Goal: Register for event/course

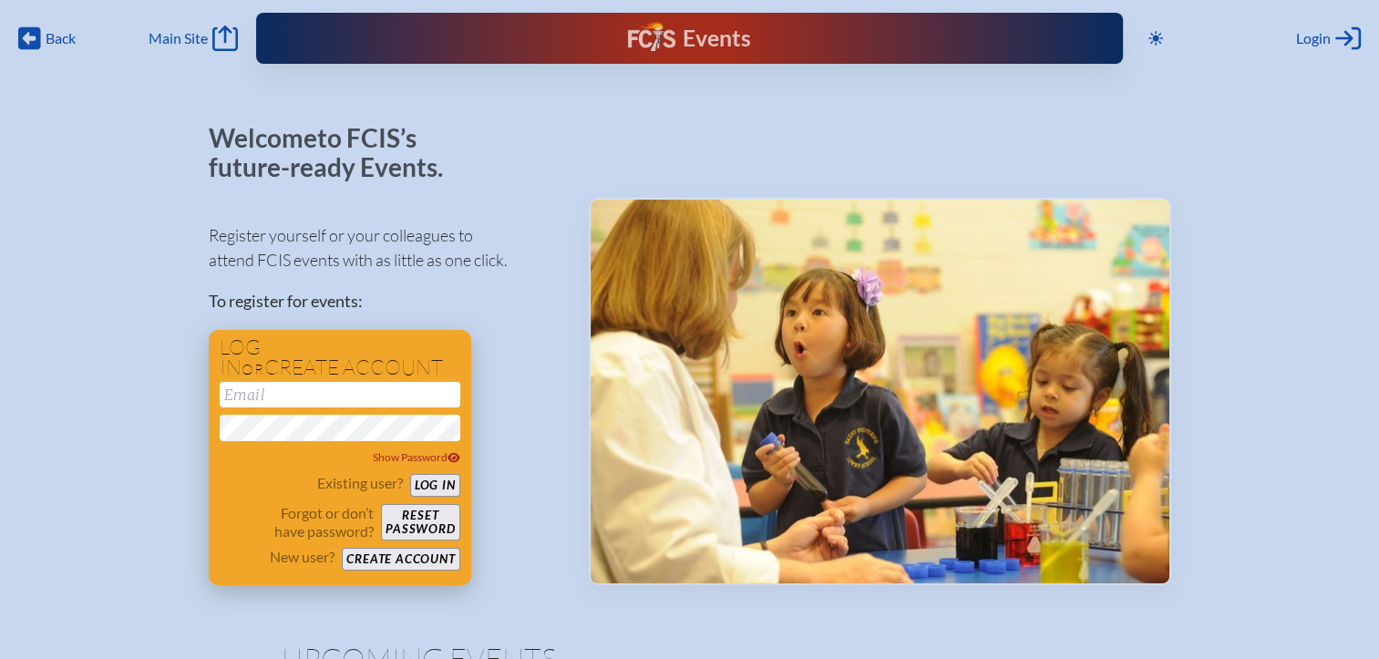
type input "[EMAIL_ADDRESS][DOMAIN_NAME]"
click at [445, 472] on form "kdanger@fcis.org Show Password Existing user? Log in Forgot or don’t have passw…" at bounding box center [340, 477] width 241 height 190
click at [444, 478] on button "Log in" at bounding box center [435, 485] width 50 height 23
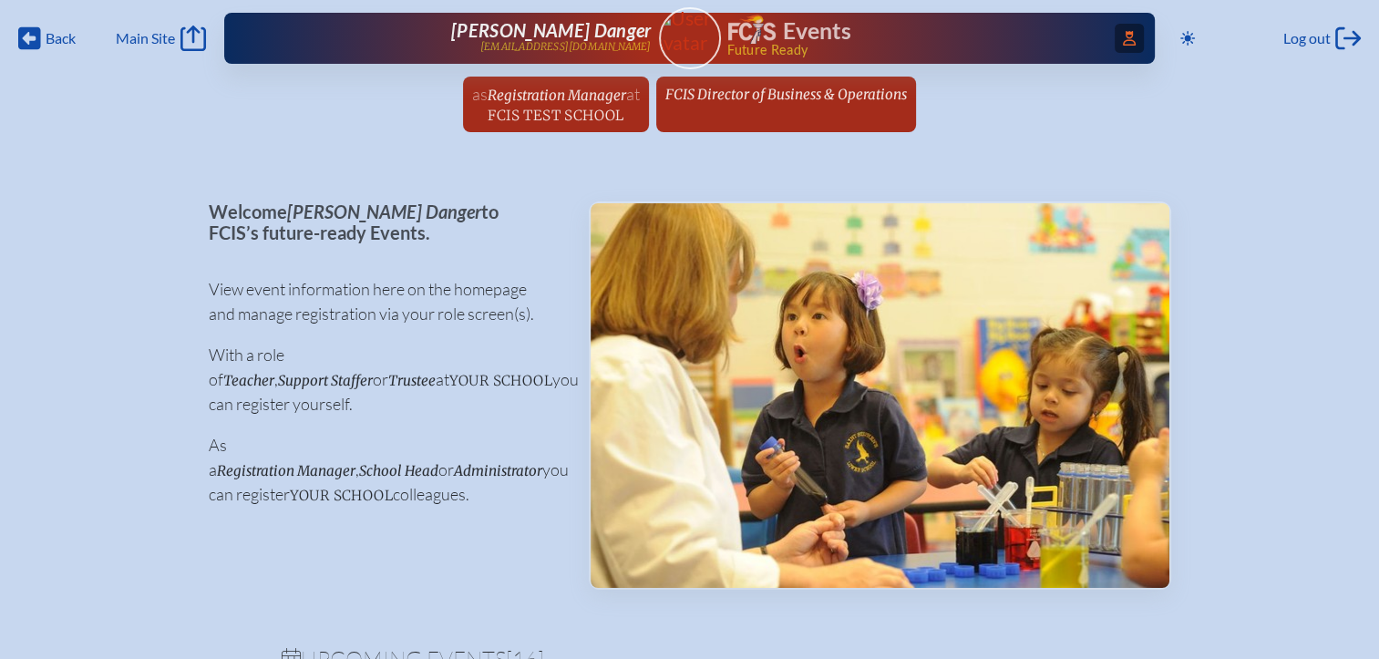
click at [1128, 42] on icon "Access Users..." at bounding box center [1129, 38] width 13 height 15
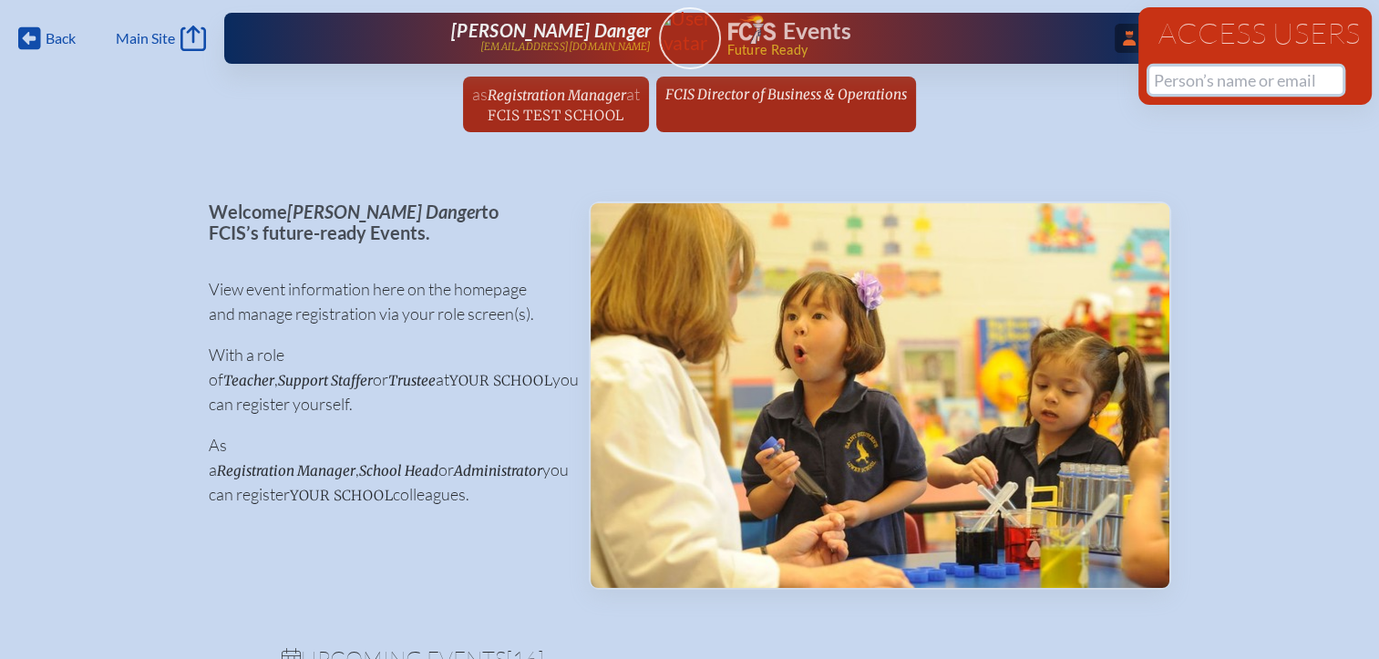
click at [1174, 72] on input "text" at bounding box center [1246, 80] width 193 height 27
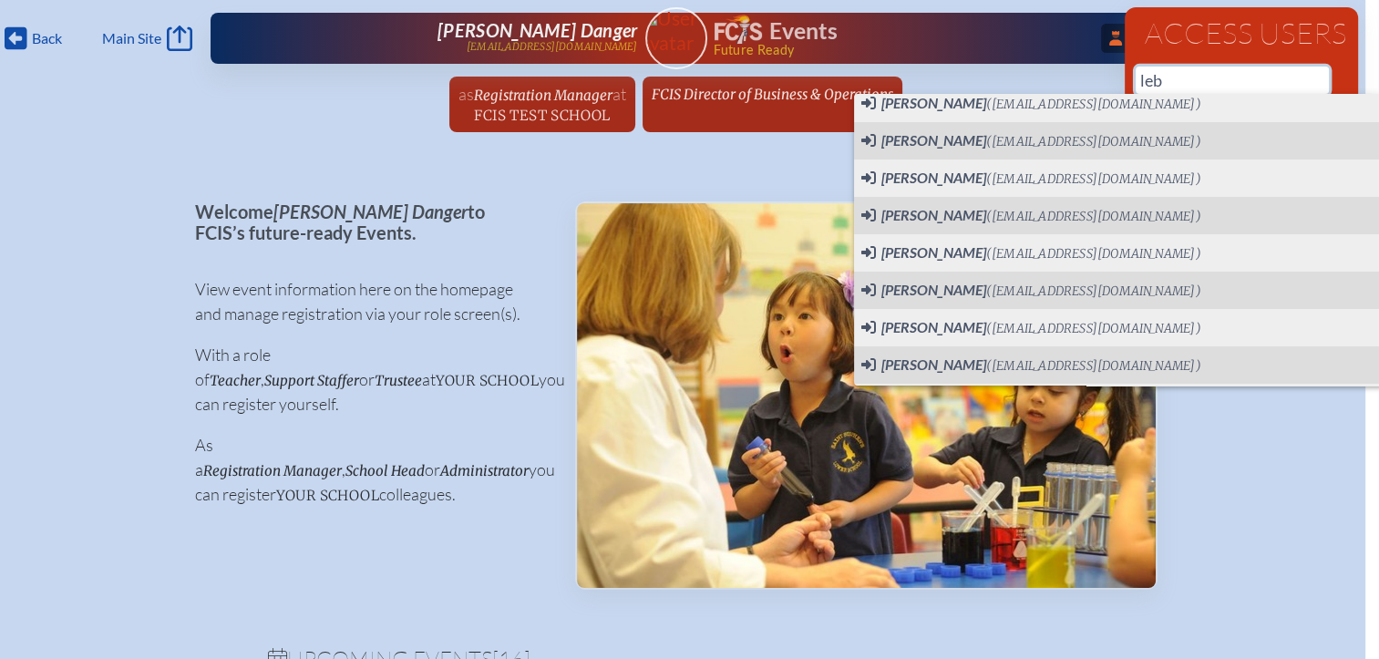
scroll to position [82, 0]
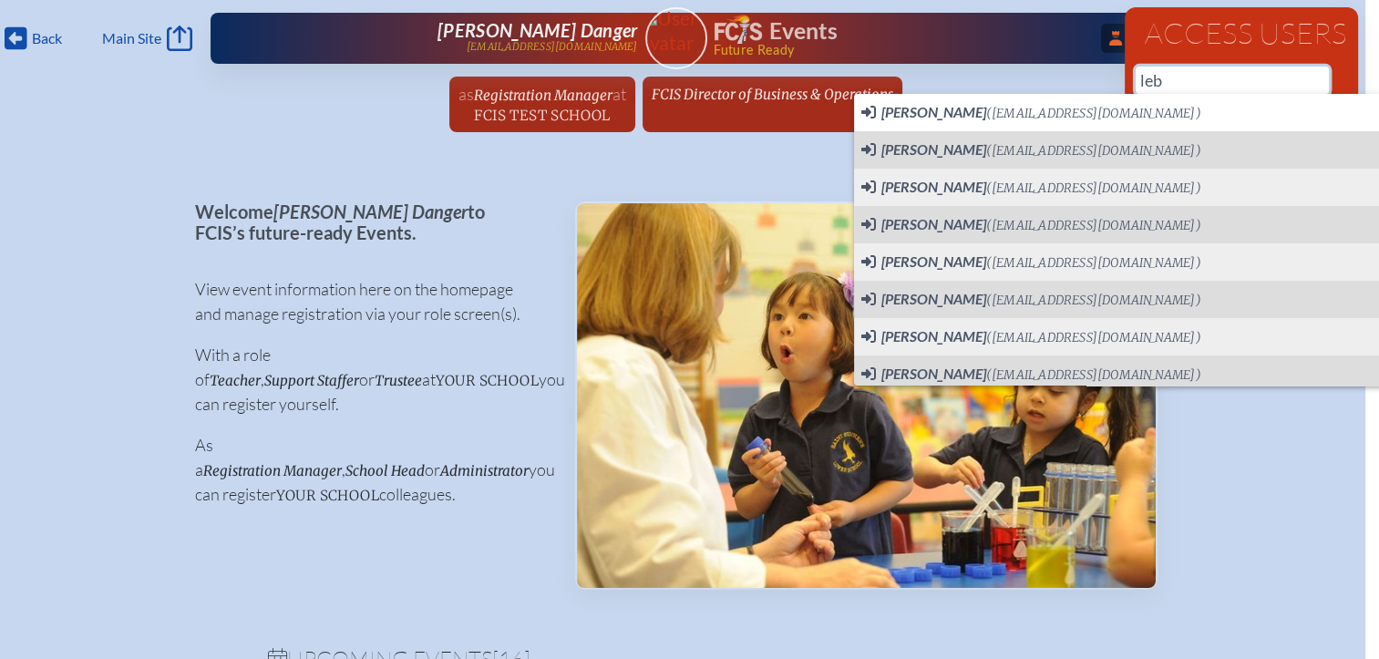
drag, startPoint x: 1167, startPoint y: 72, endPoint x: 1107, endPoint y: 72, distance: 60.2
click at [1107, 72] on div "Back Back Main Site Main Site Toggle to Dark Mode Log out Log out ...Close Acce…" at bounding box center [675, 71] width 1379 height 143
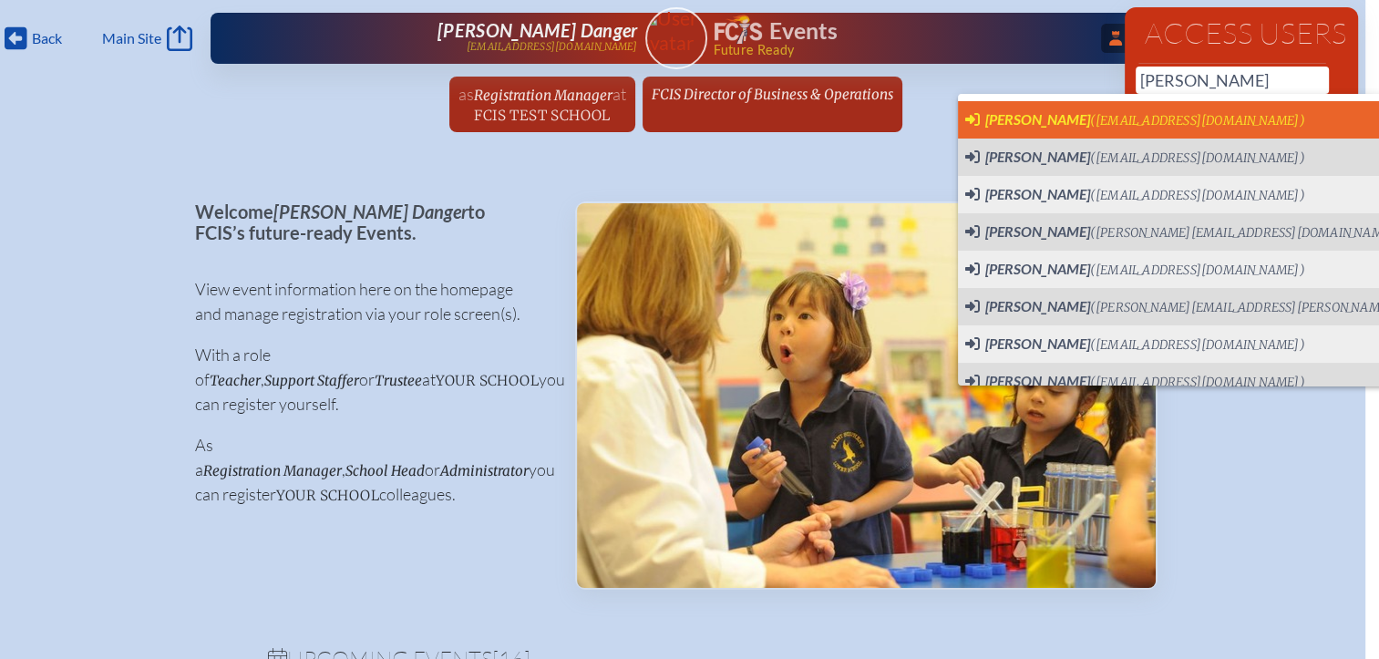
click at [1037, 117] on span "Diane LeBeau" at bounding box center [1038, 118] width 105 height 17
type input "lebeaud@trinityprep.org"
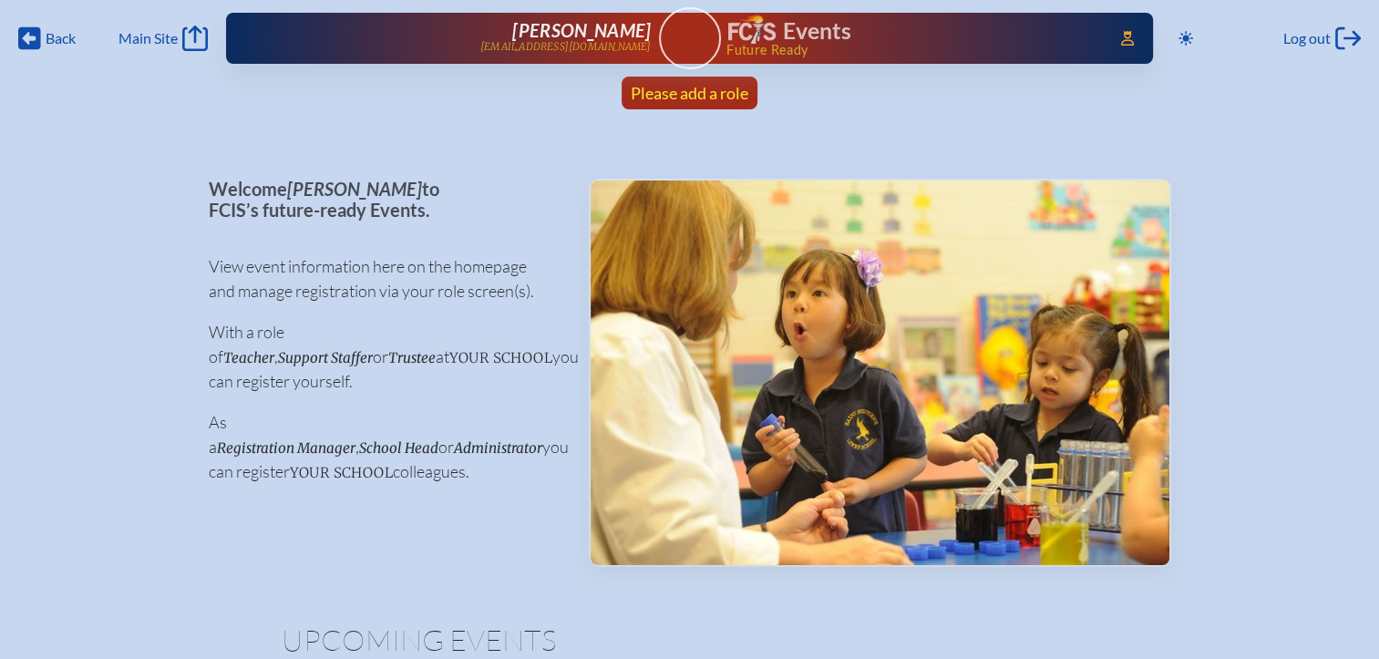
click at [723, 102] on span "Please add a role" at bounding box center [690, 93] width 118 height 20
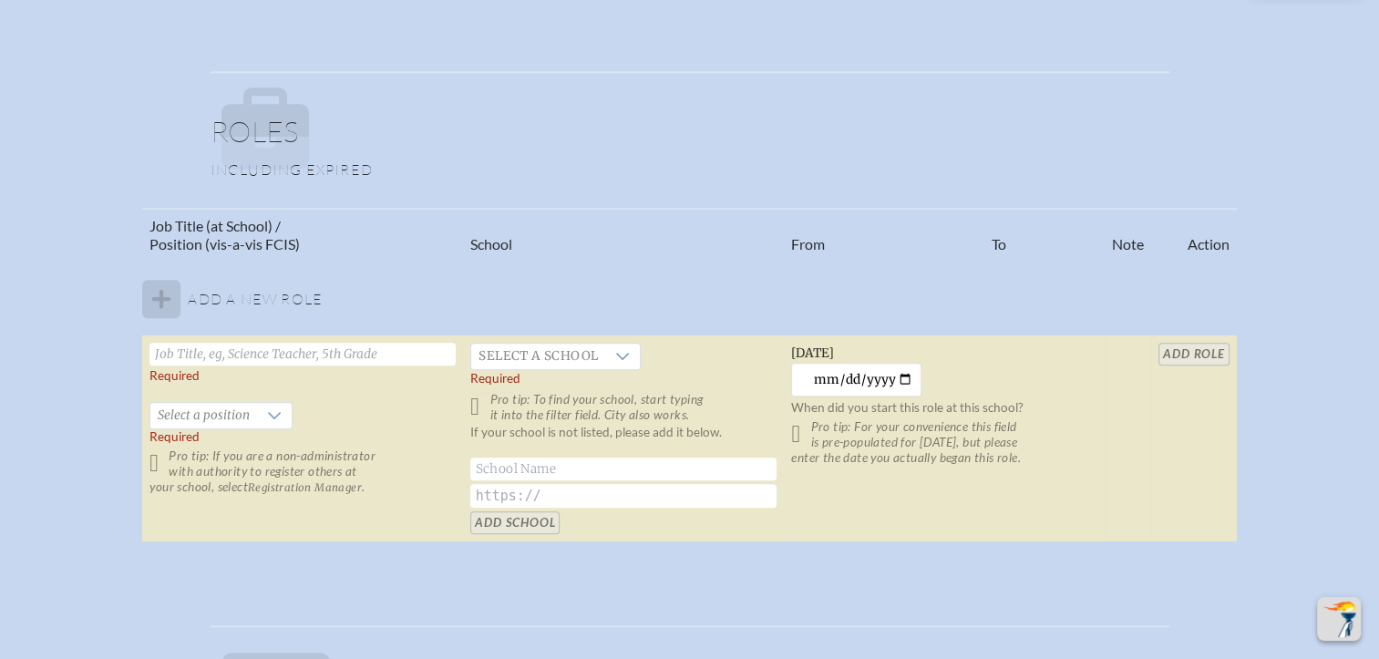
scroll to position [1094, 0]
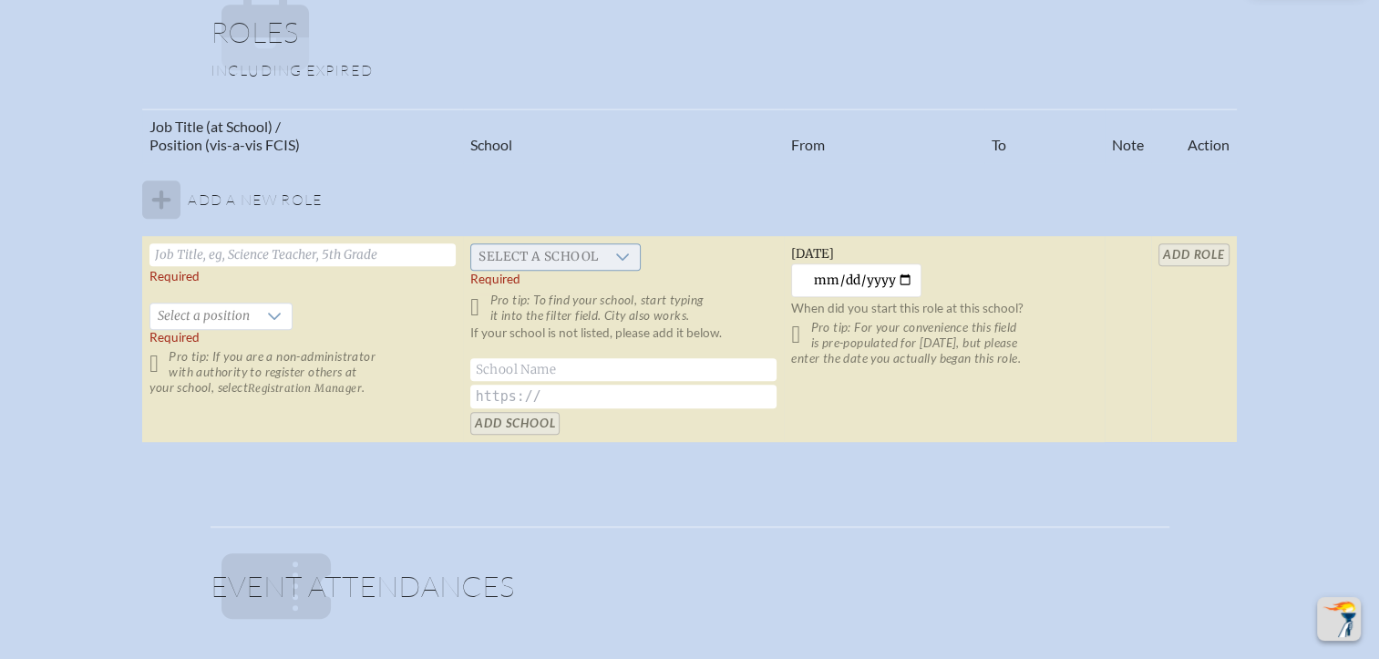
click at [521, 252] on span "Select a school" at bounding box center [538, 257] width 134 height 26
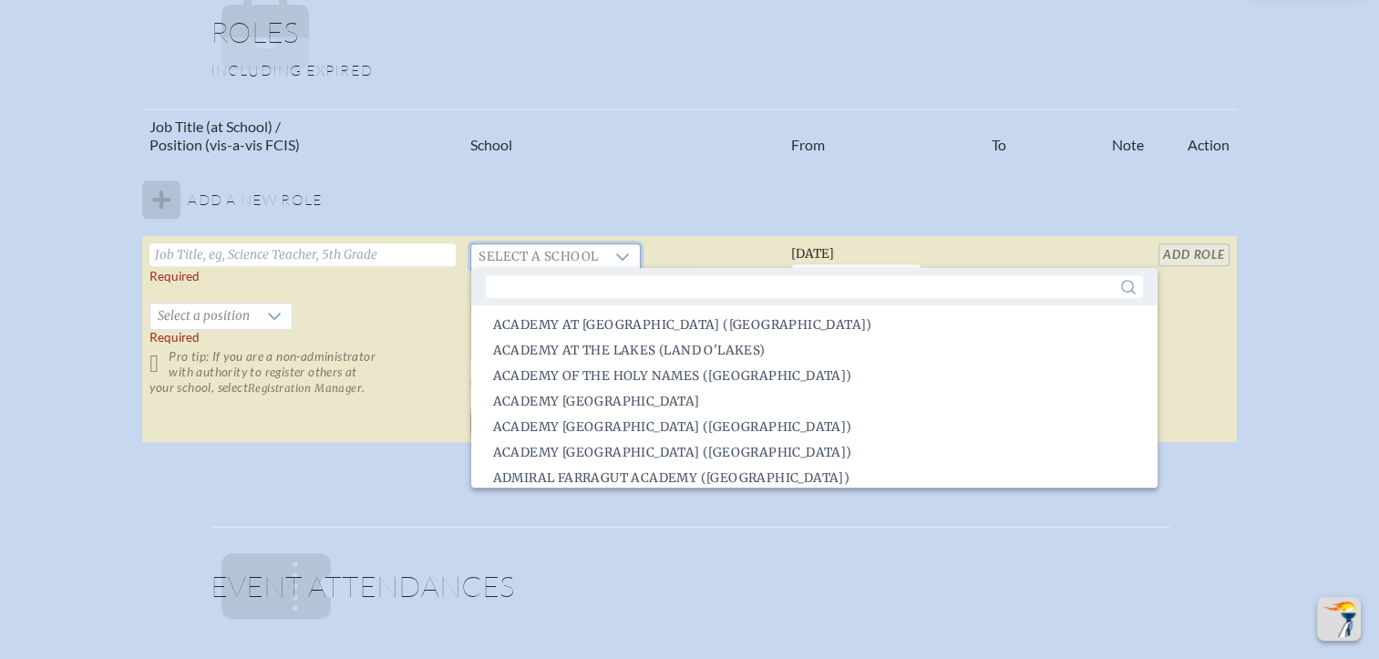
click at [54, 273] on div "Job Title (at School) / Position (vis-a-vis FCIS) School From To Note Action Ad…" at bounding box center [689, 283] width 1347 height 350
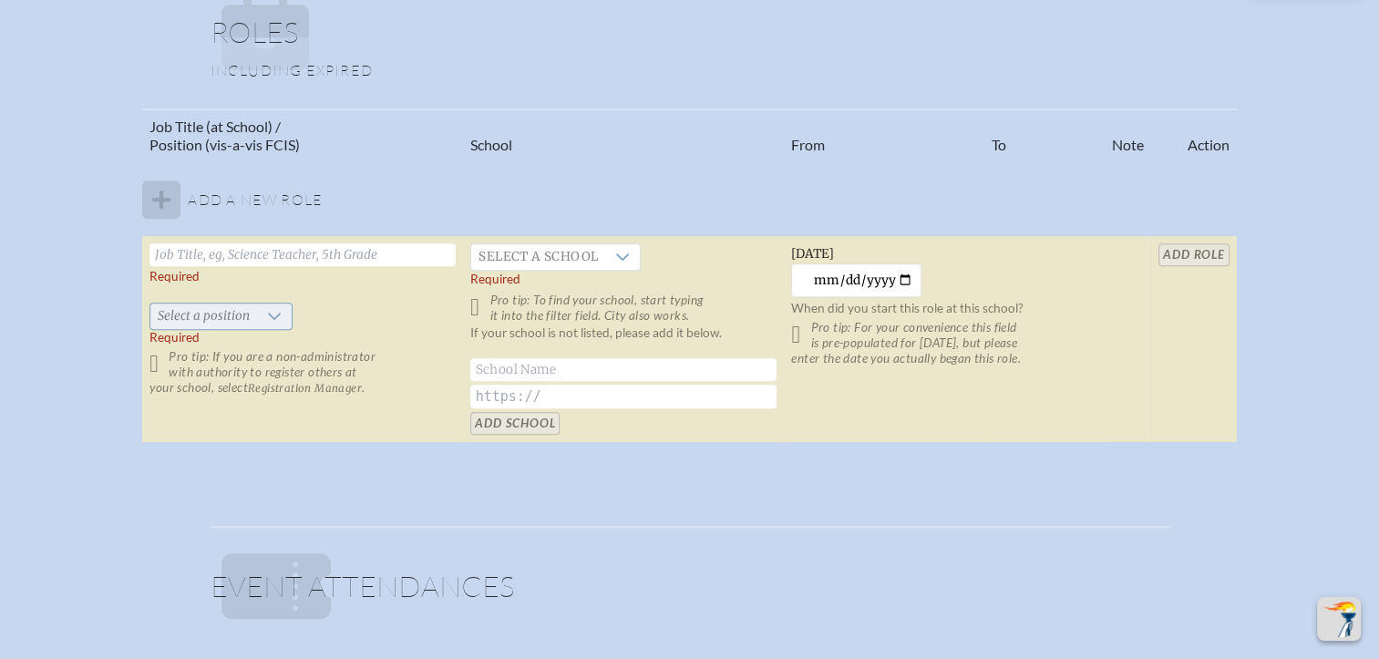
click at [267, 317] on icon at bounding box center [274, 316] width 15 height 15
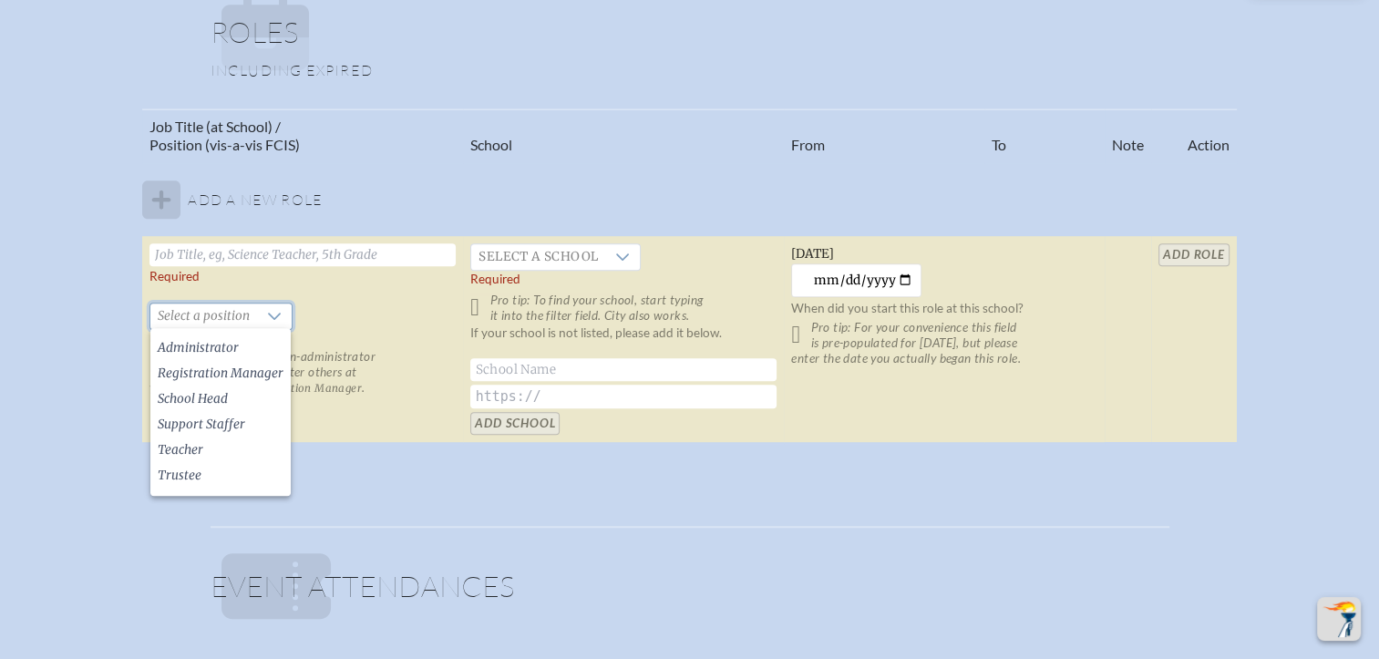
click at [22, 330] on div "Job Title (at School) / Position (vis-a-vis FCIS) School From To Note Action Ad…" at bounding box center [689, 283] width 1347 height 350
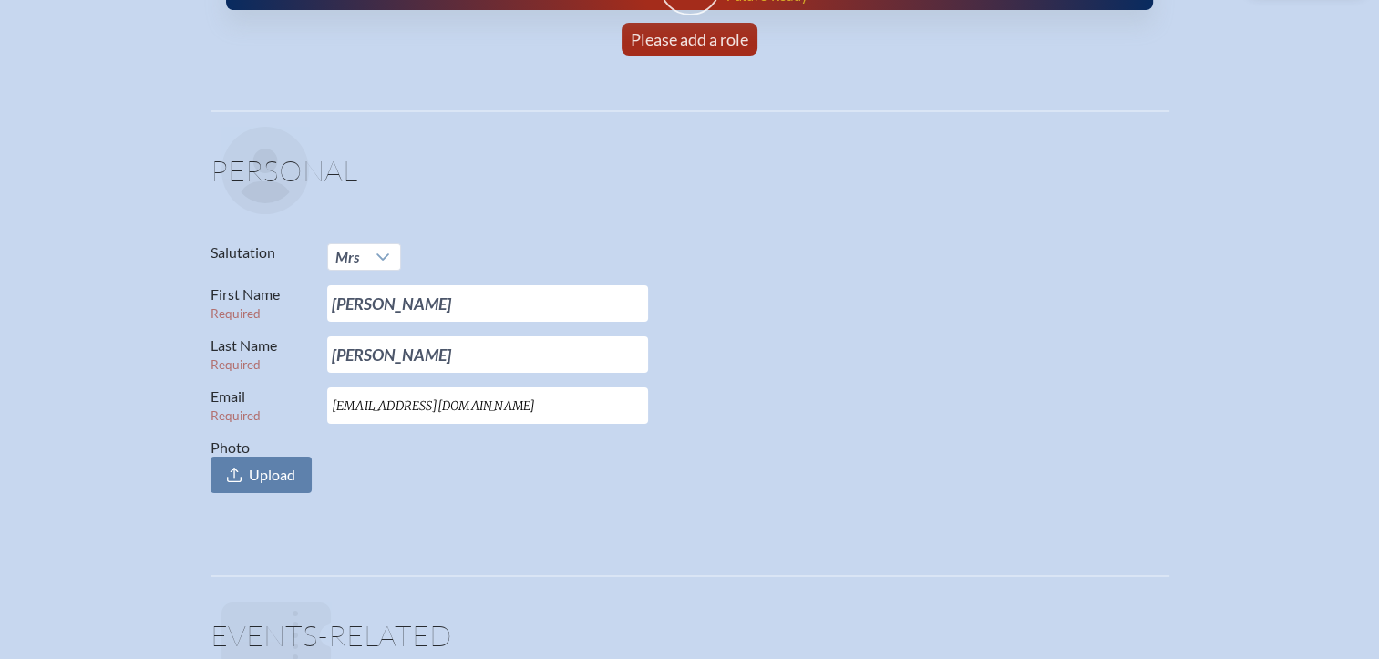
scroll to position [0, 0]
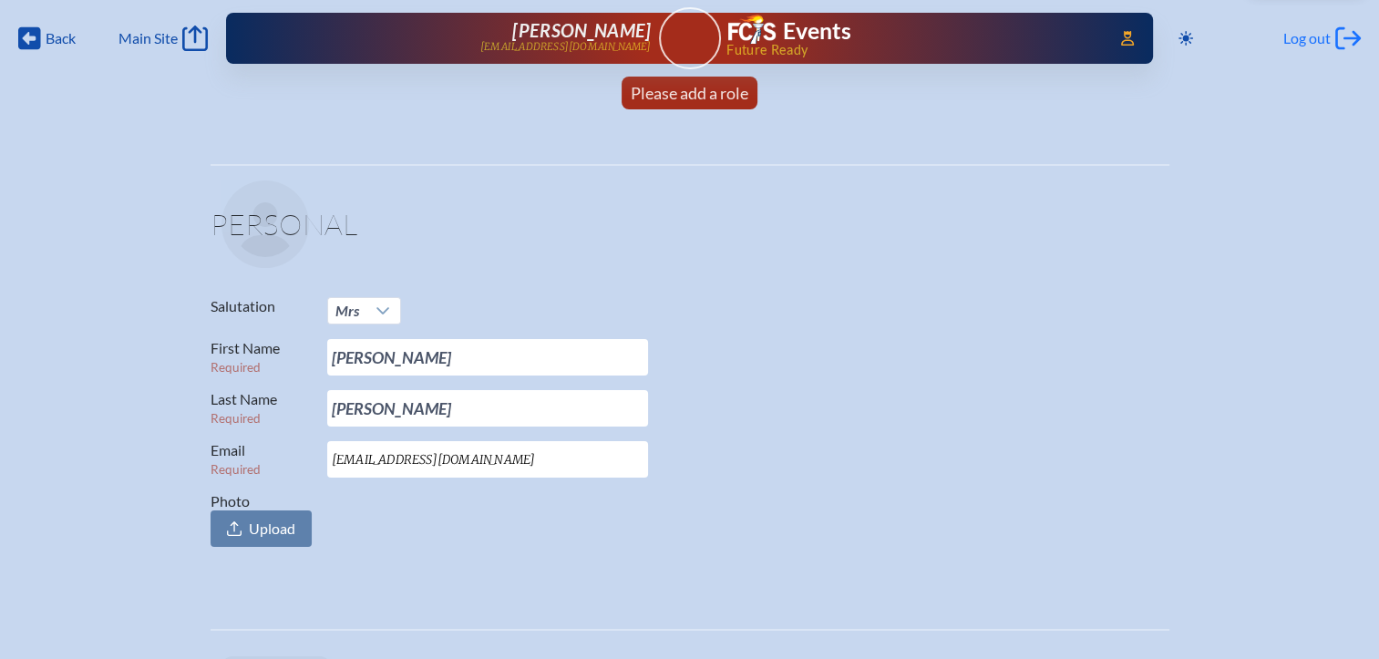
click at [1306, 36] on span "Log out" at bounding box center [1307, 38] width 47 height 18
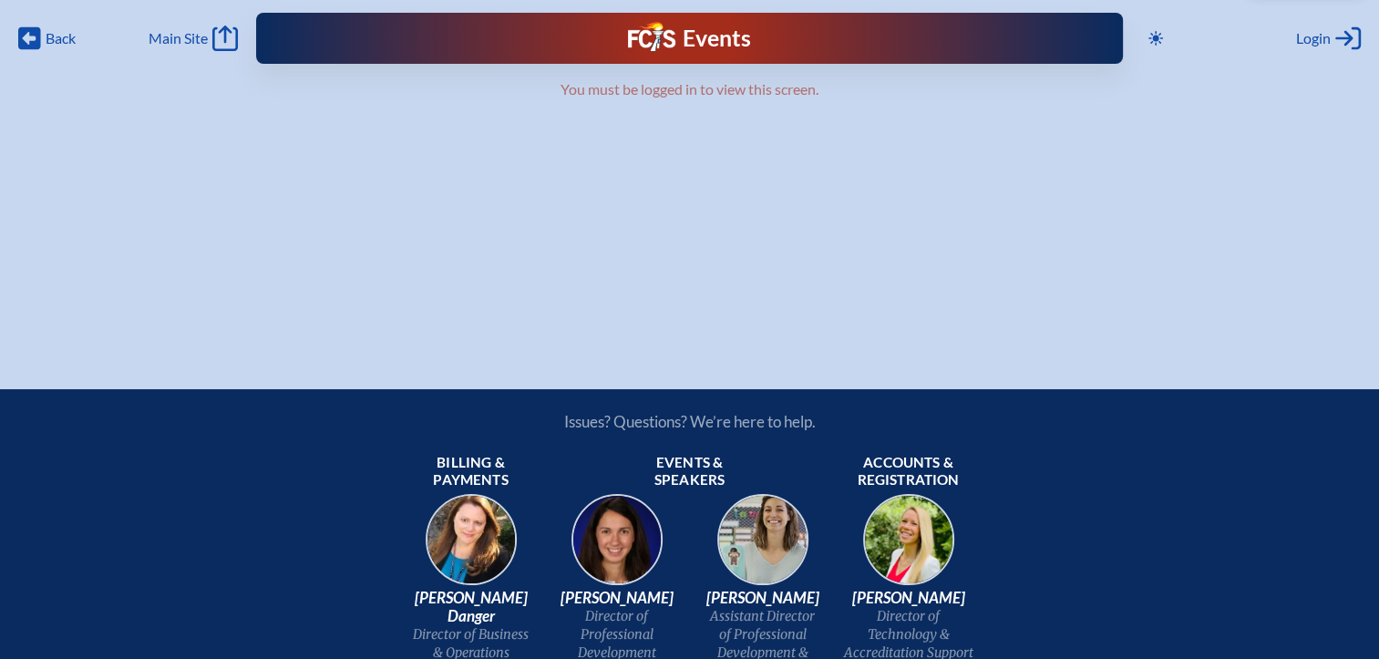
type input "[EMAIL_ADDRESS][DOMAIN_NAME]"
click at [1285, 41] on div "Toggle to Dark Mode Close Login Area Log in or create account kdanger@fcis.org …" at bounding box center [1251, 38] width 220 height 29
click at [1313, 41] on span "Login" at bounding box center [1313, 38] width 35 height 18
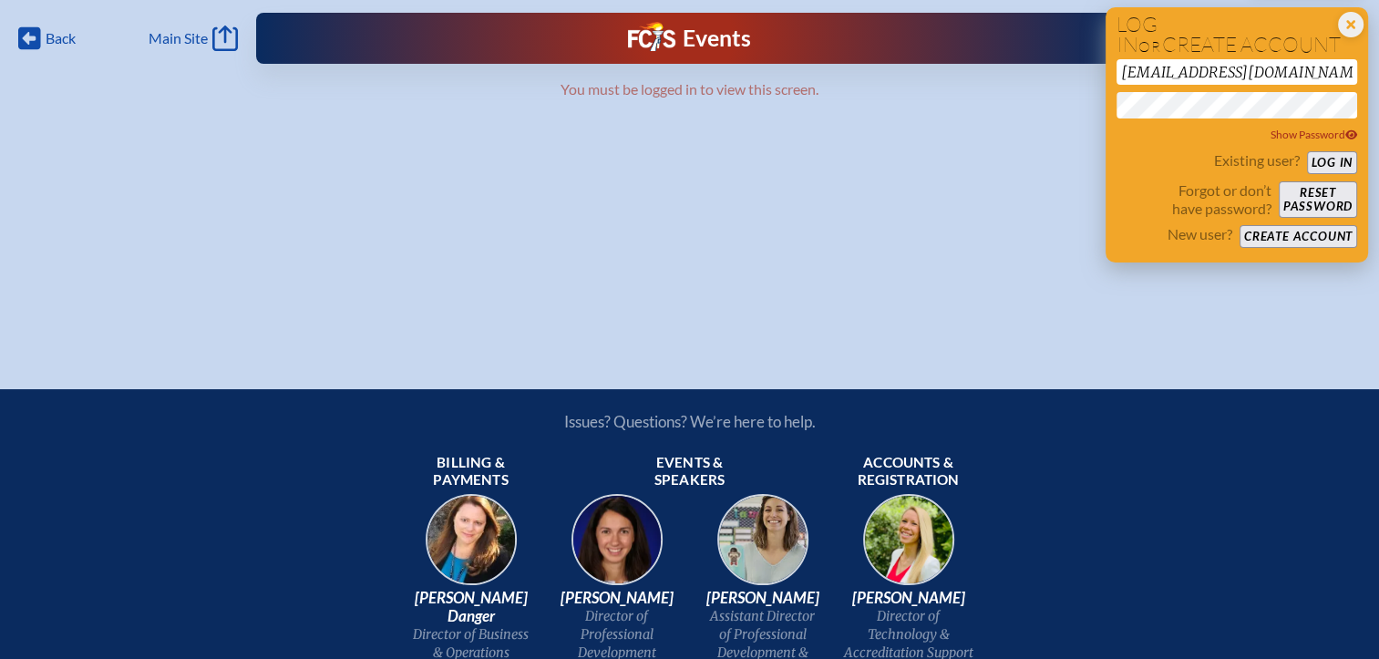
click at [1324, 156] on button "Log in" at bounding box center [1332, 162] width 50 height 23
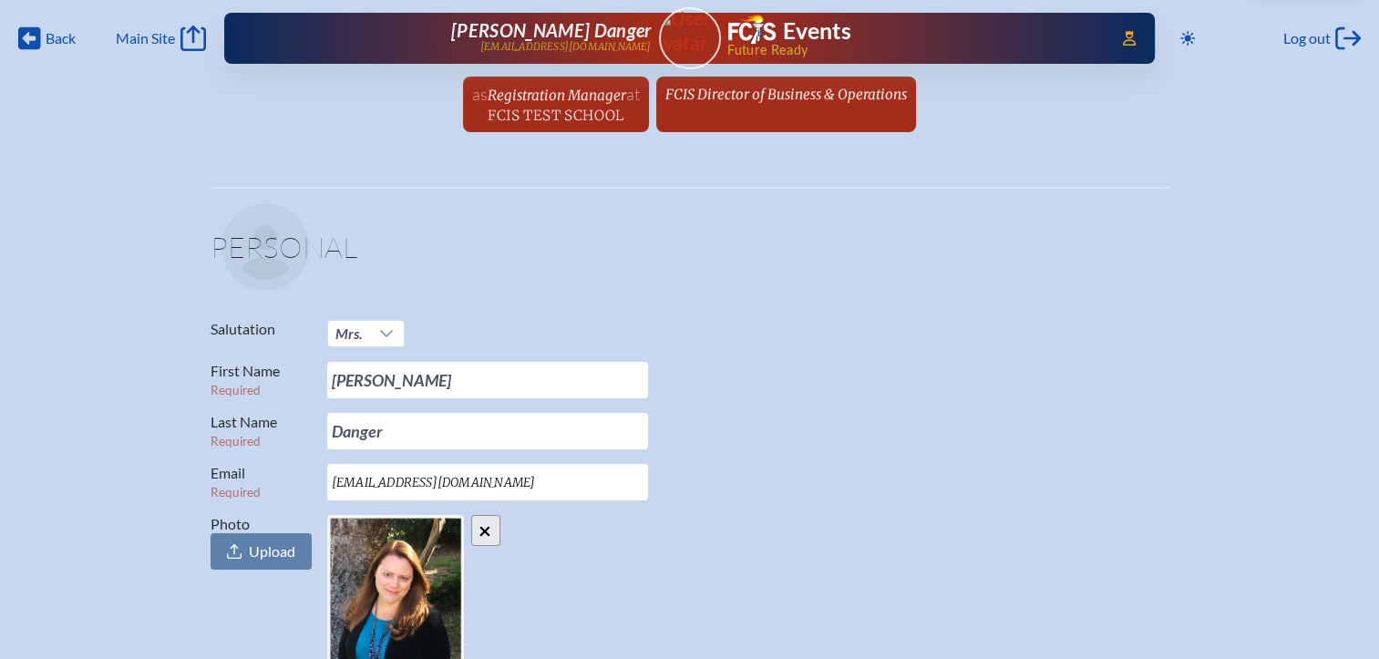
click at [813, 98] on span "FCIS Director of Business & Operations" at bounding box center [787, 94] width 242 height 17
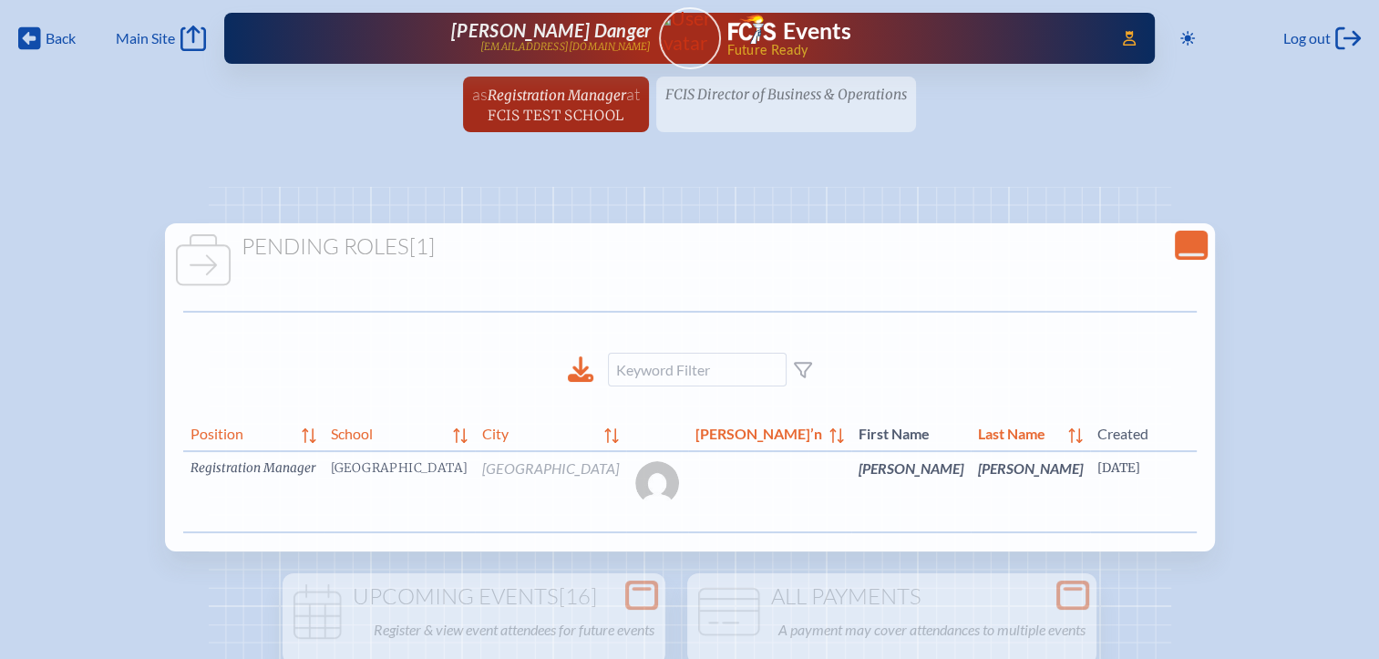
scroll to position [0, 61]
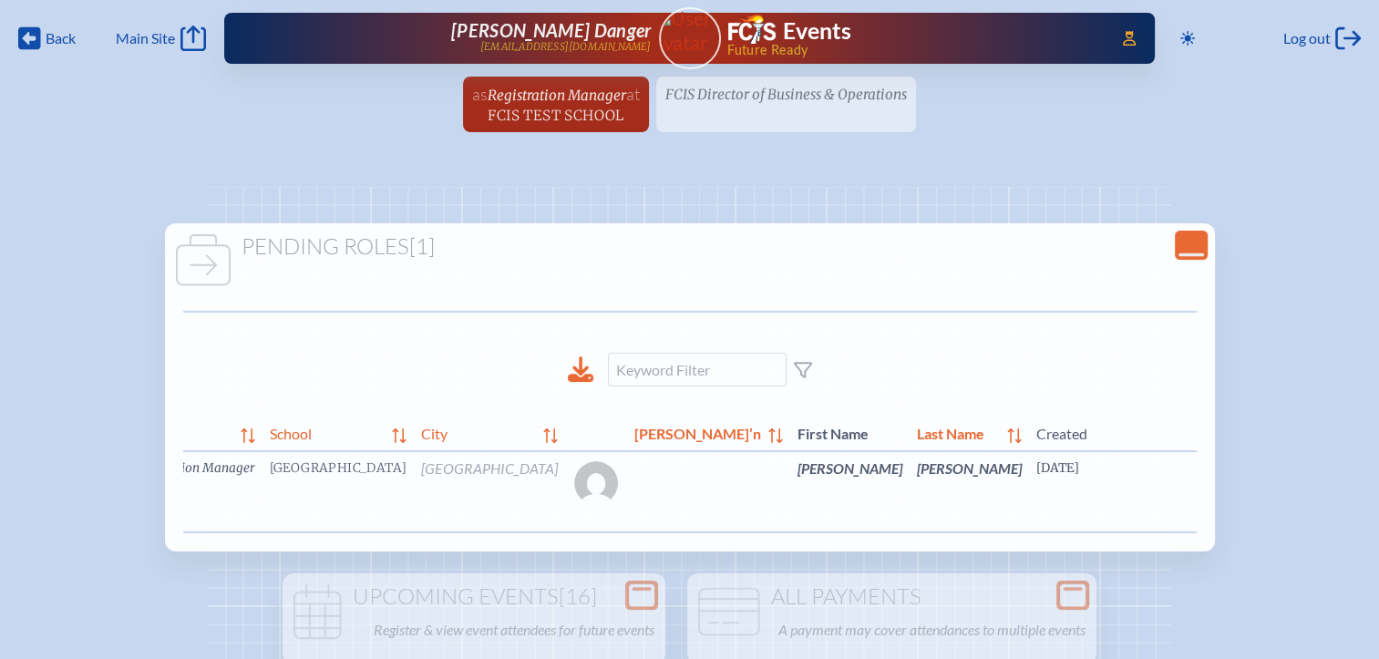
click at [1376, 508] on link "edit Person’s Details" at bounding box center [1406, 495] width 61 height 57
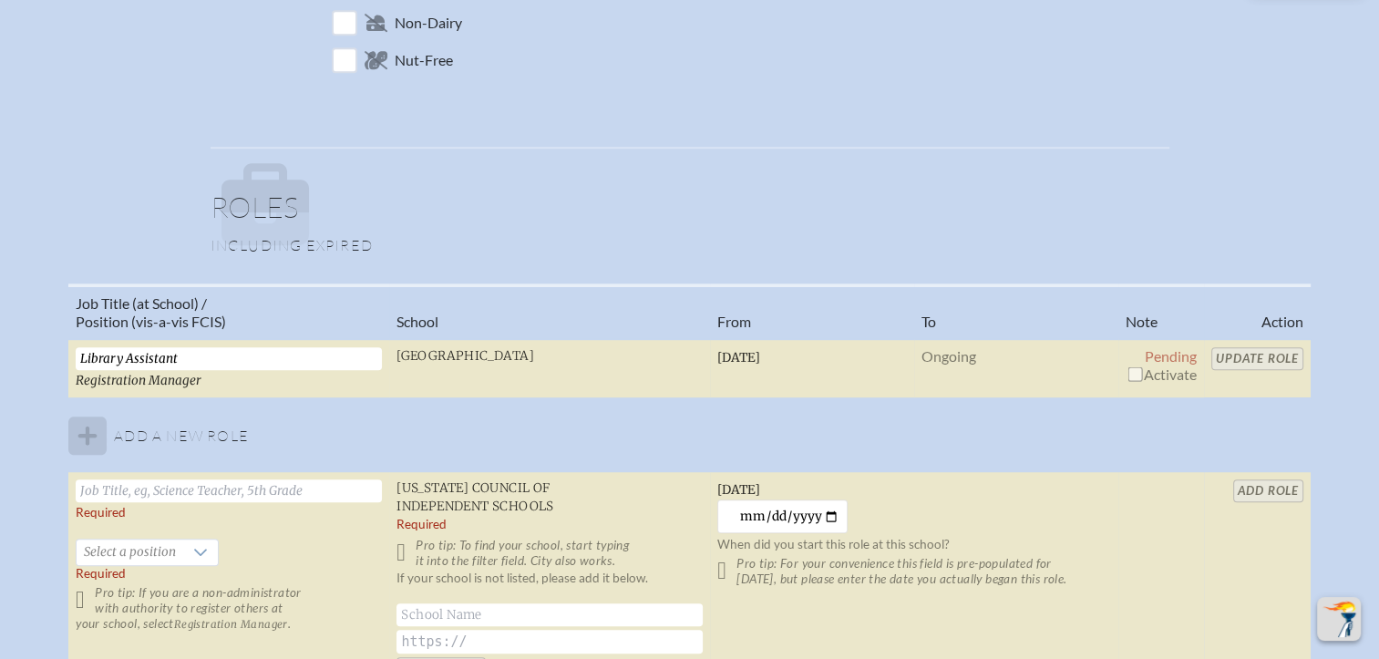
scroll to position [1185, 0]
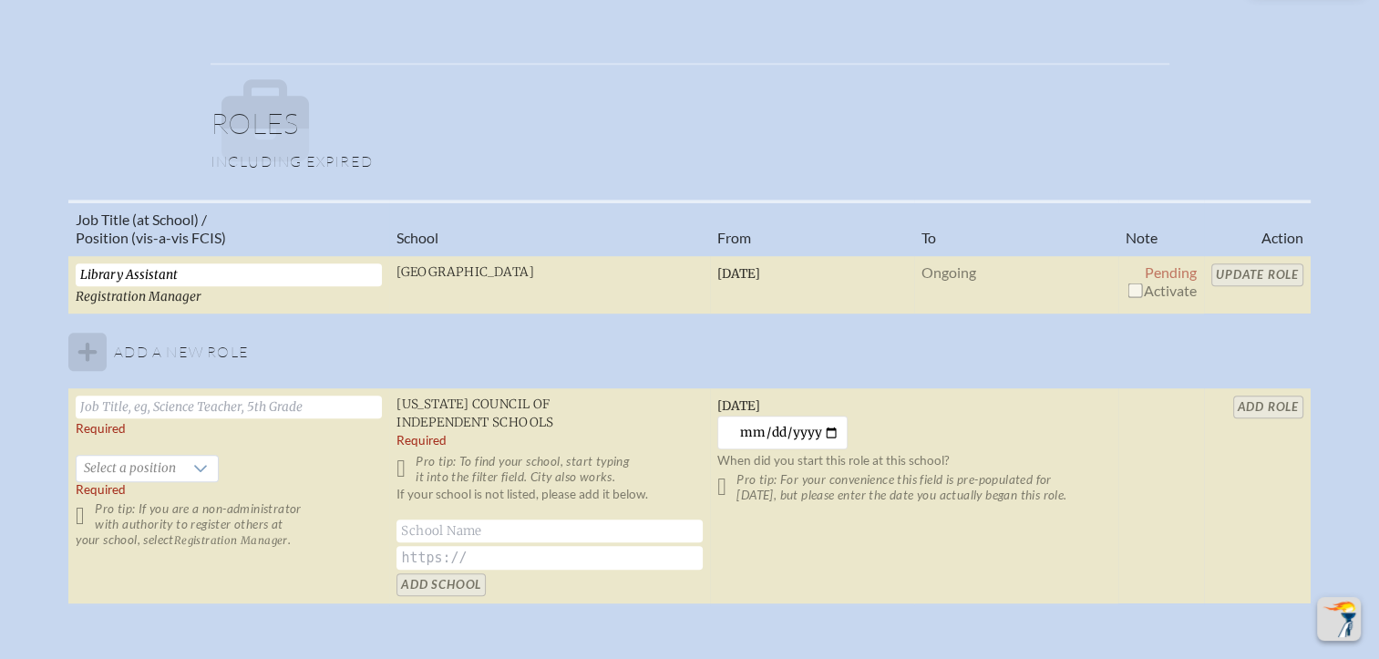
click at [1141, 287] on input "checkbox" at bounding box center [1135, 290] width 15 height 15
checkbox input "true"
click at [1273, 277] on input "Update Role" at bounding box center [1258, 274] width 92 height 23
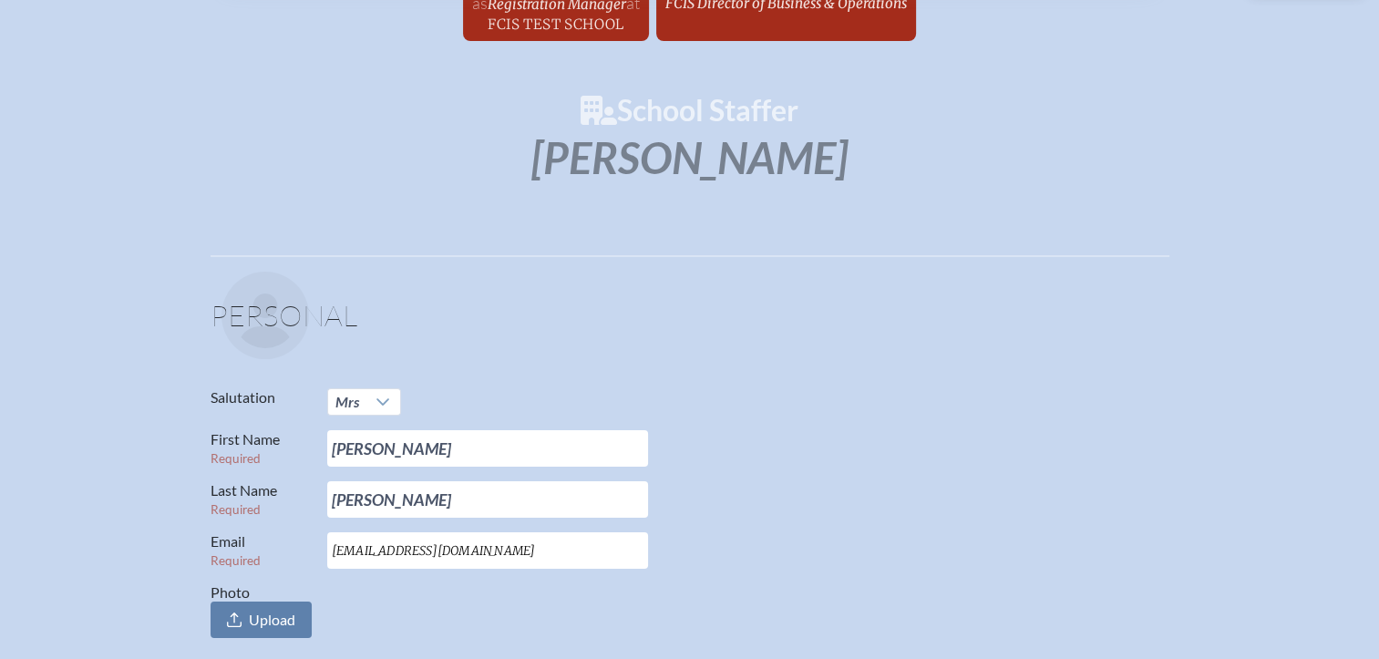
scroll to position [0, 0]
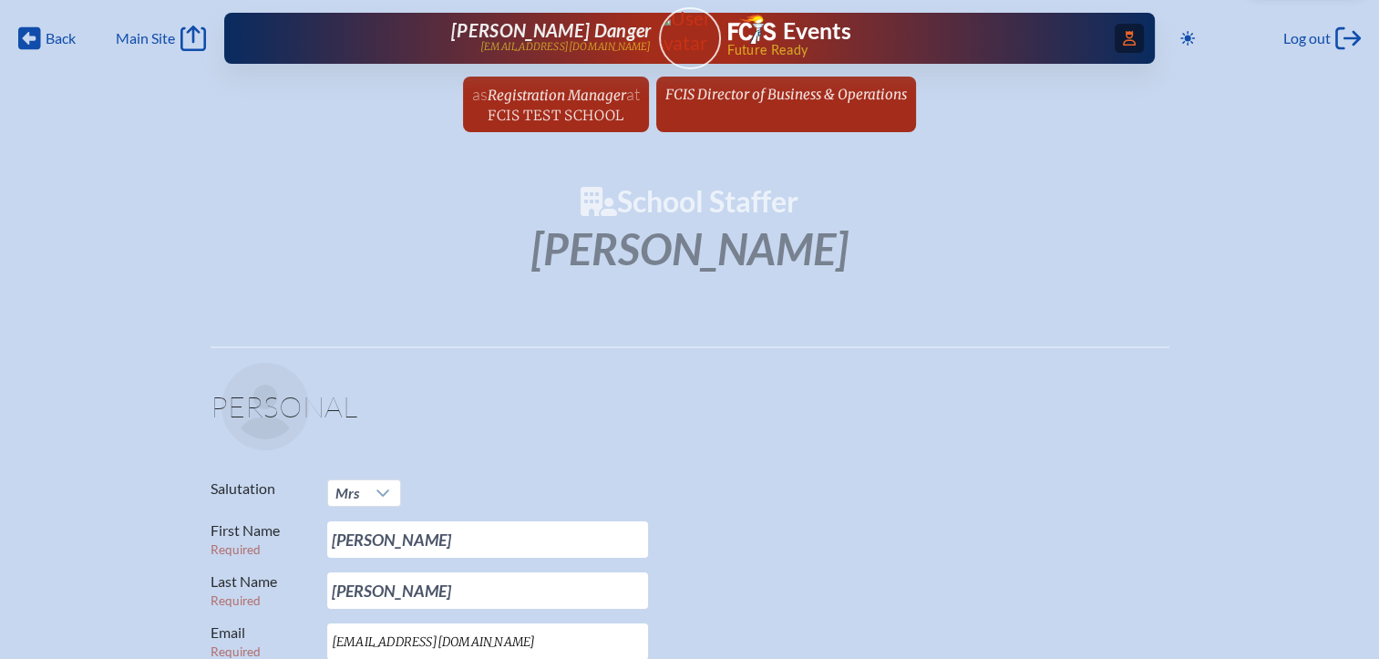
click at [1123, 36] on icon "Access Users..." at bounding box center [1129, 38] width 13 height 15
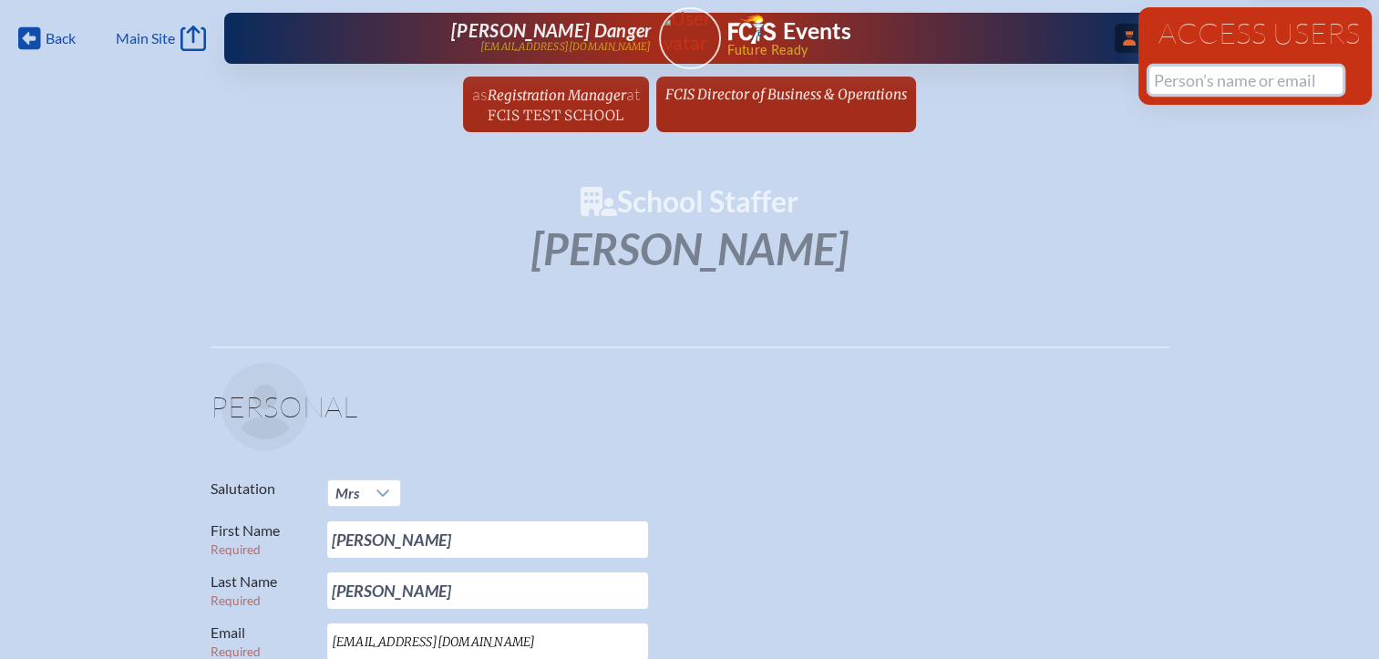
click at [1232, 80] on input "text" at bounding box center [1246, 80] width 193 height 27
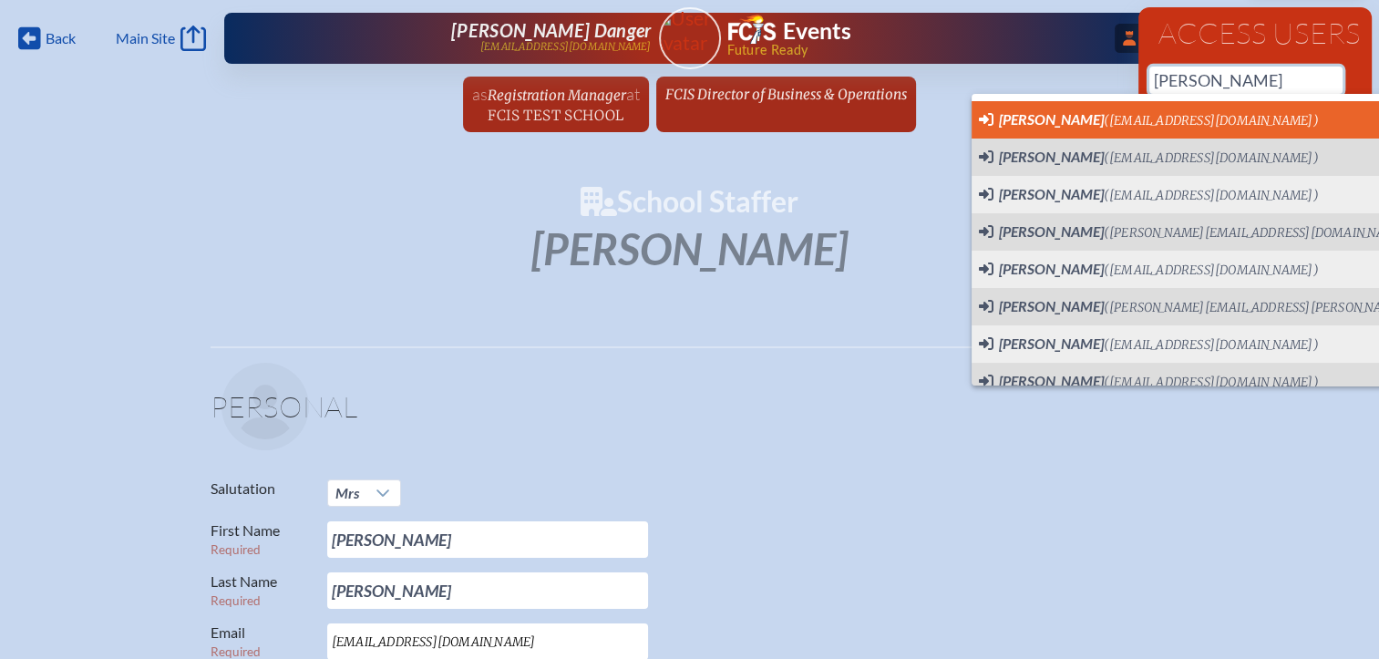
scroll to position [0, 14]
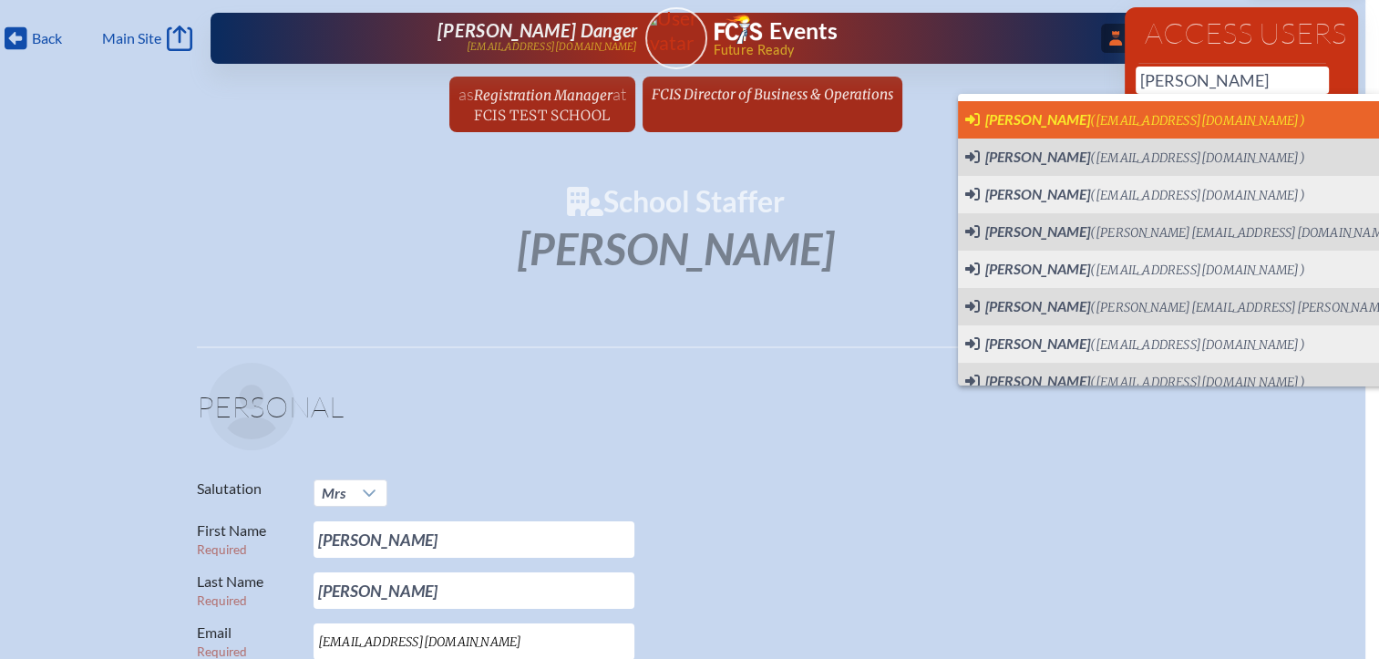
click at [1050, 111] on span "[PERSON_NAME]" at bounding box center [1038, 118] width 105 height 17
type input "[EMAIL_ADDRESS][DOMAIN_NAME]"
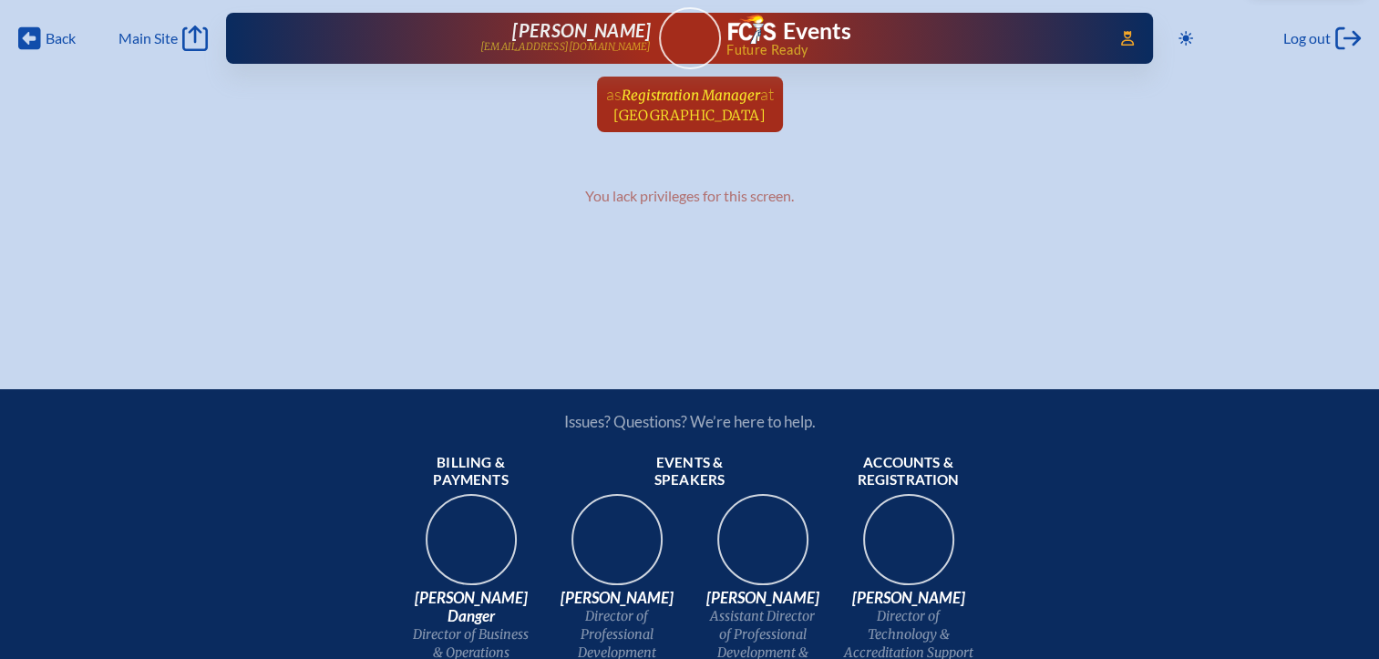
click at [719, 104] on span "at [GEOGRAPHIC_DATA]" at bounding box center [694, 104] width 160 height 40
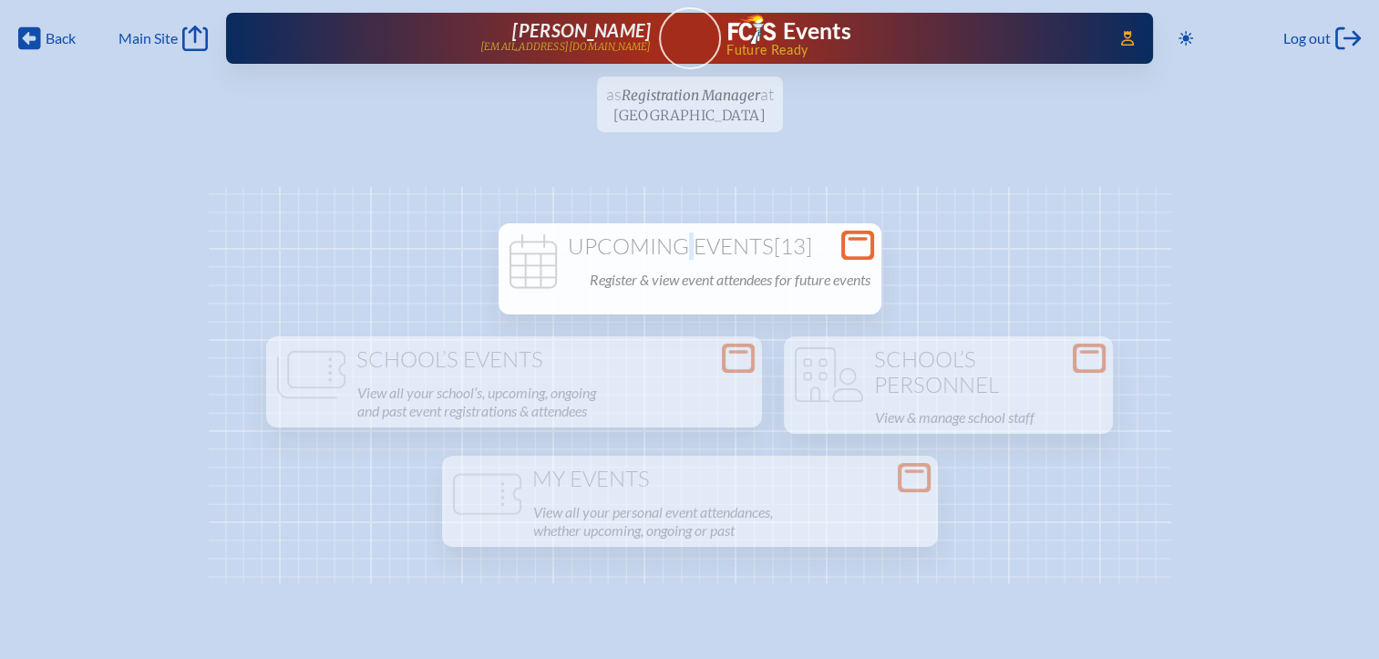
click at [677, 249] on h1 "Upcoming Events [13]" at bounding box center [690, 247] width 368 height 26
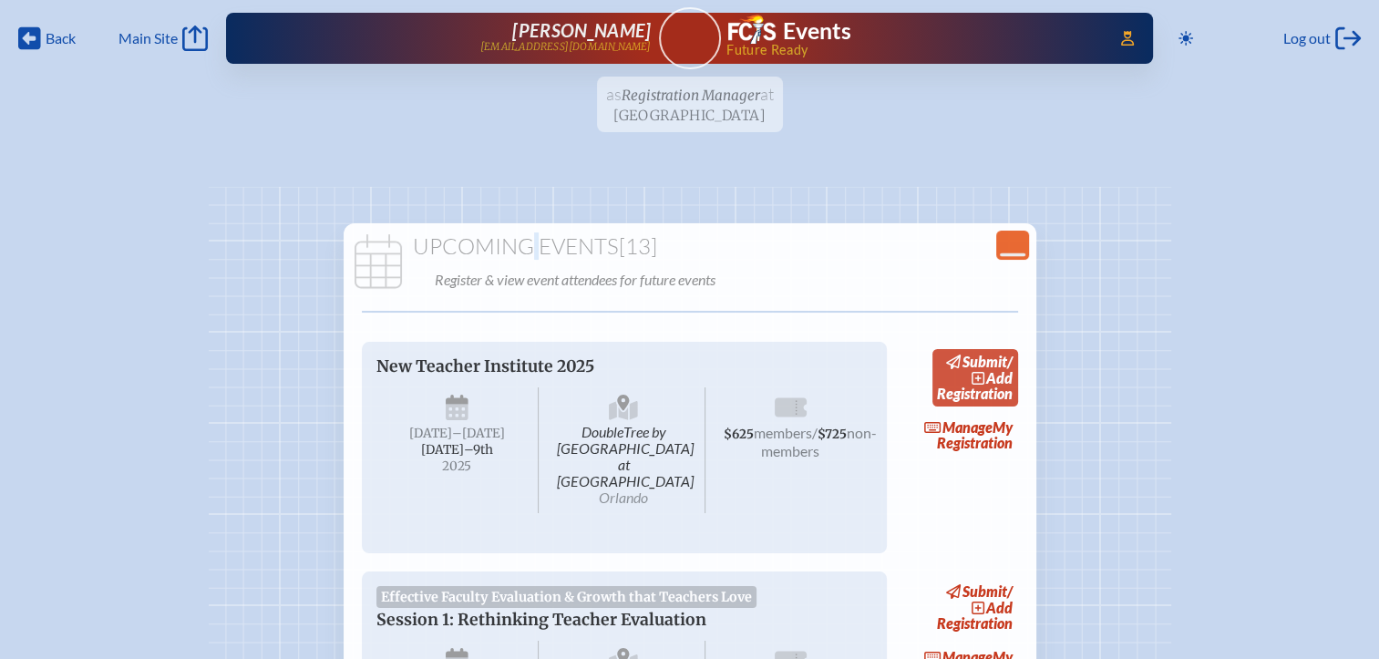
click at [1005, 376] on span "add" at bounding box center [999, 377] width 26 height 17
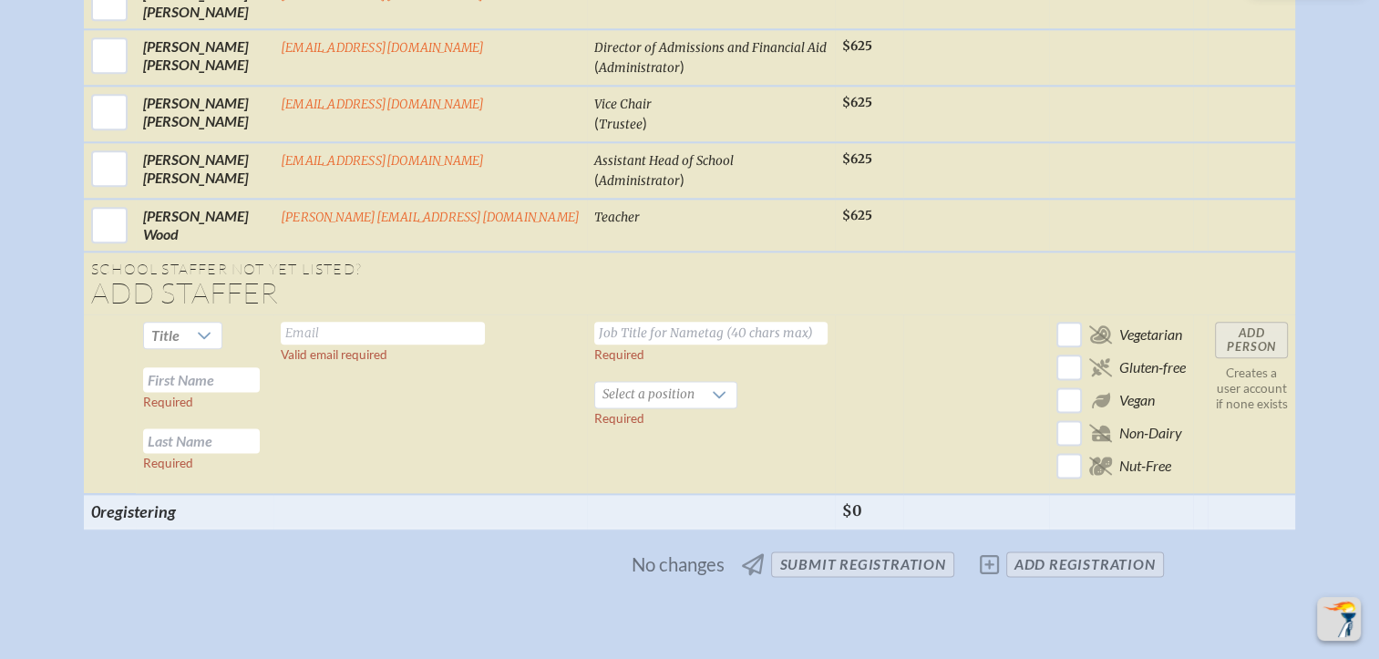
scroll to position [2188, 0]
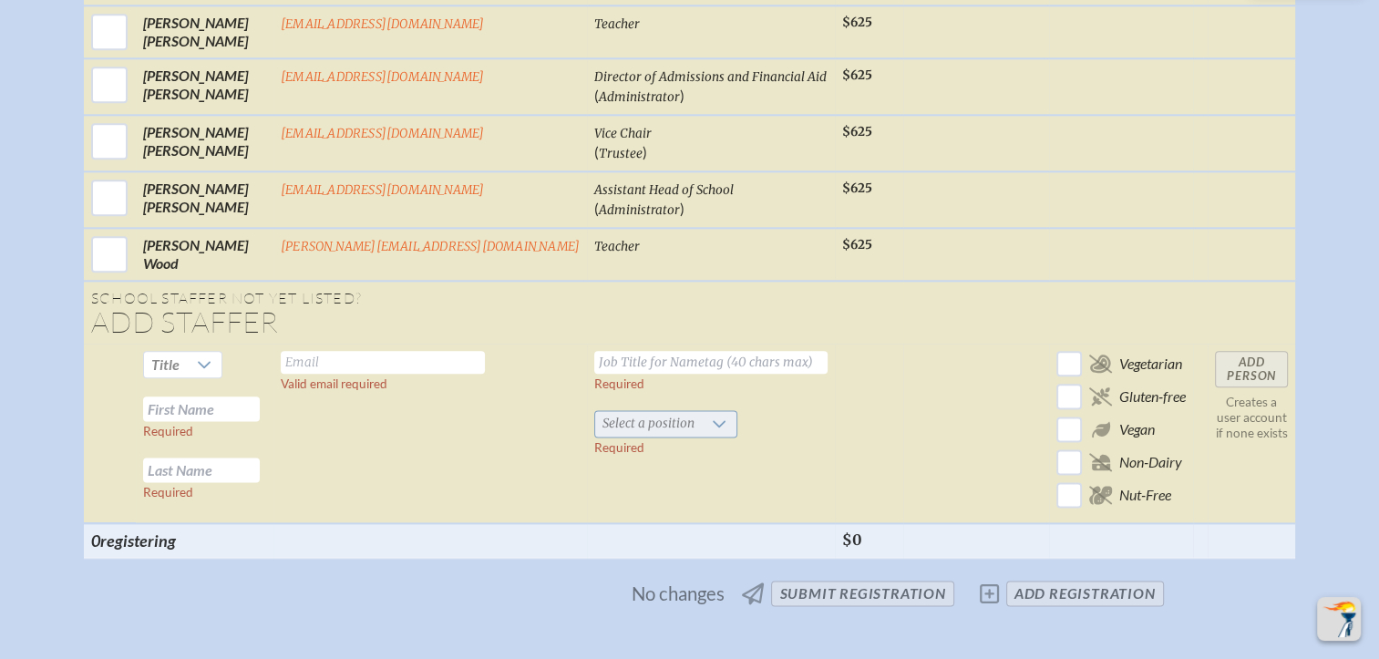
click at [624, 411] on span "Select a position" at bounding box center [648, 424] width 107 height 26
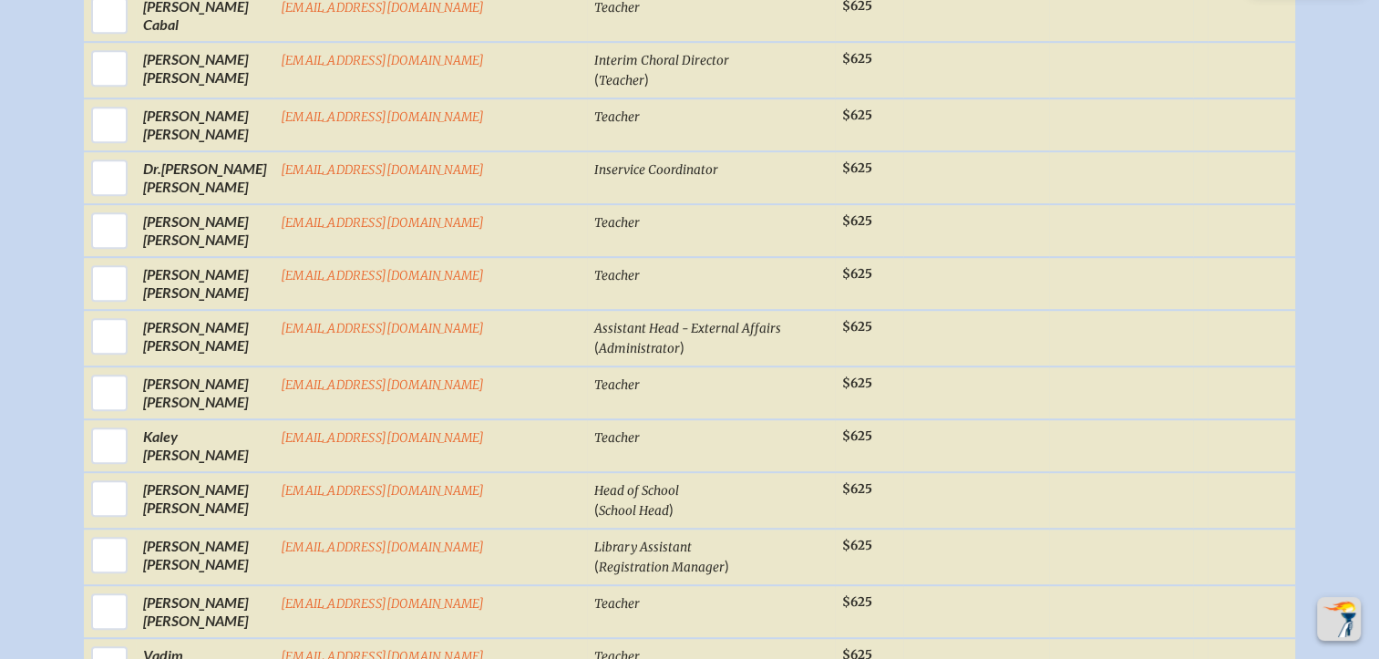
scroll to position [1094, 0]
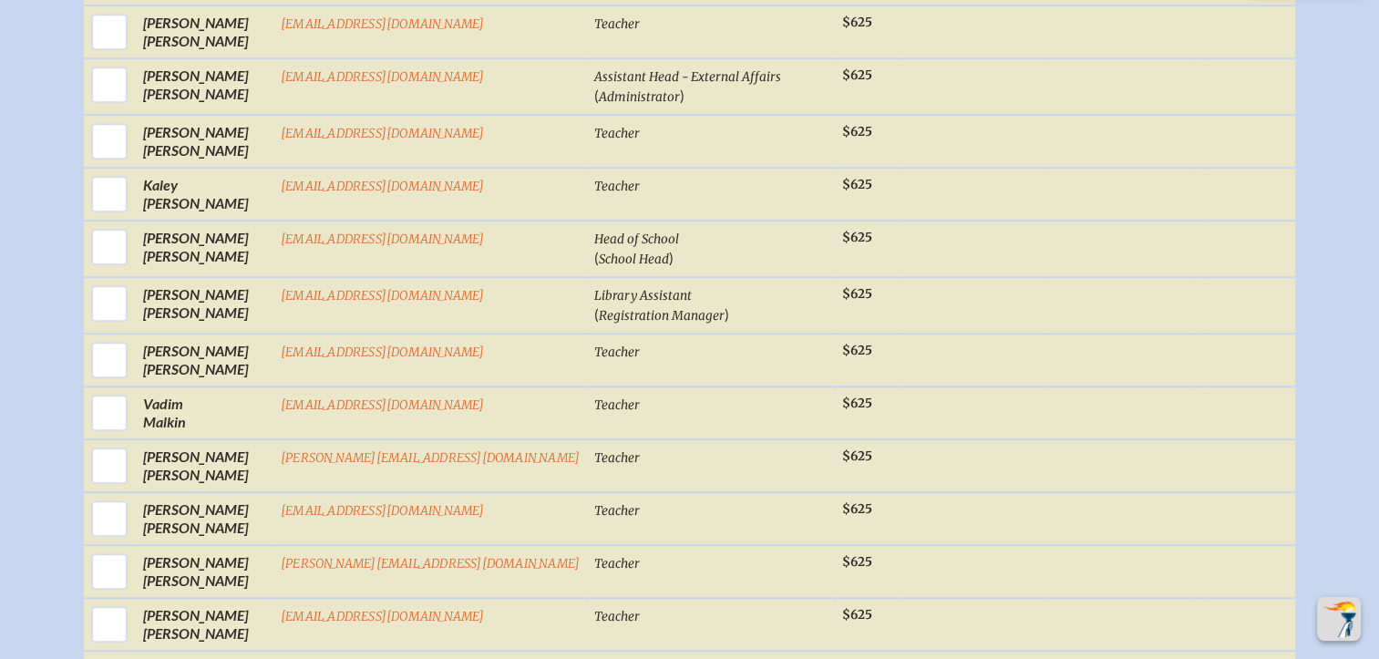
scroll to position [1368, 0]
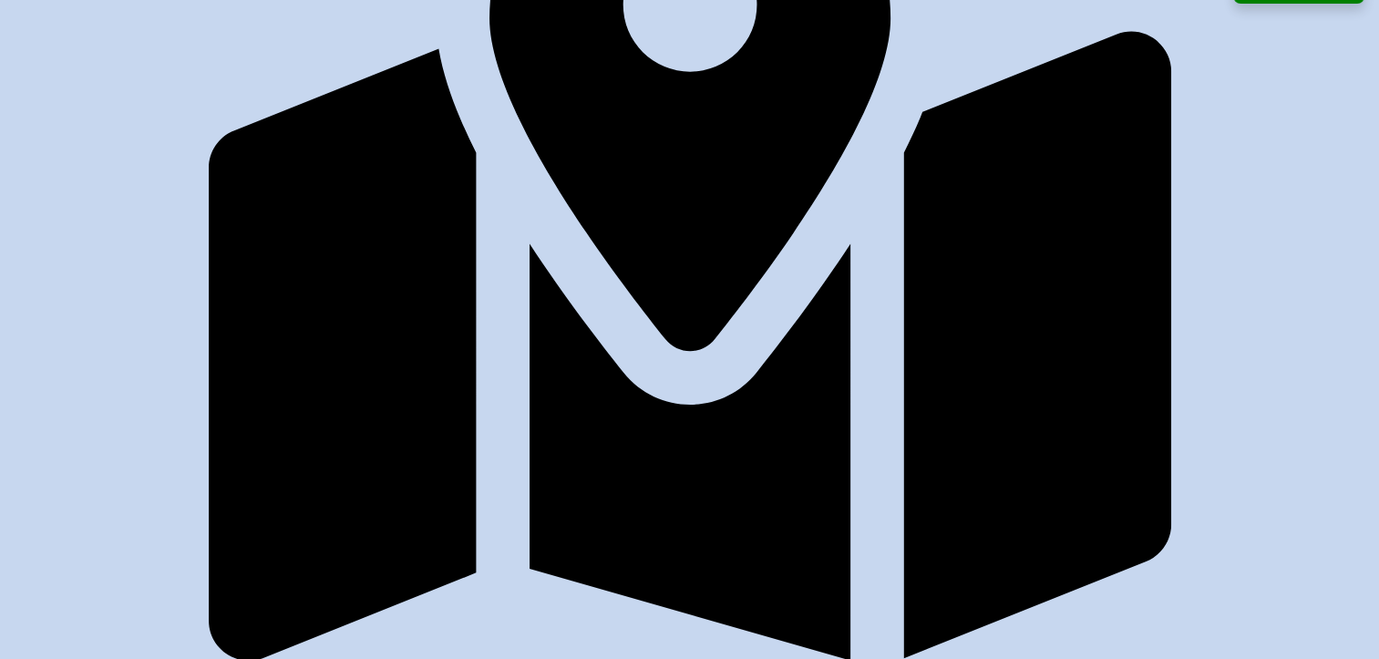
scroll to position [1823, 0]
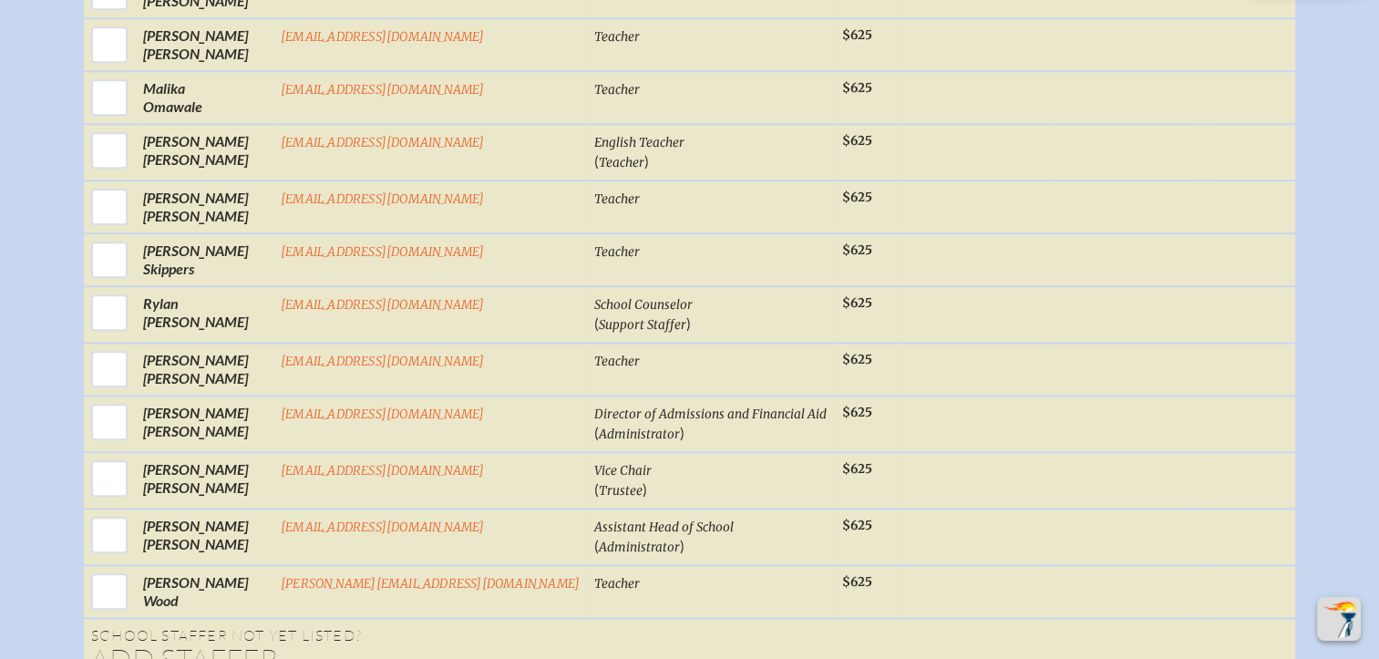
scroll to position [1915, 0]
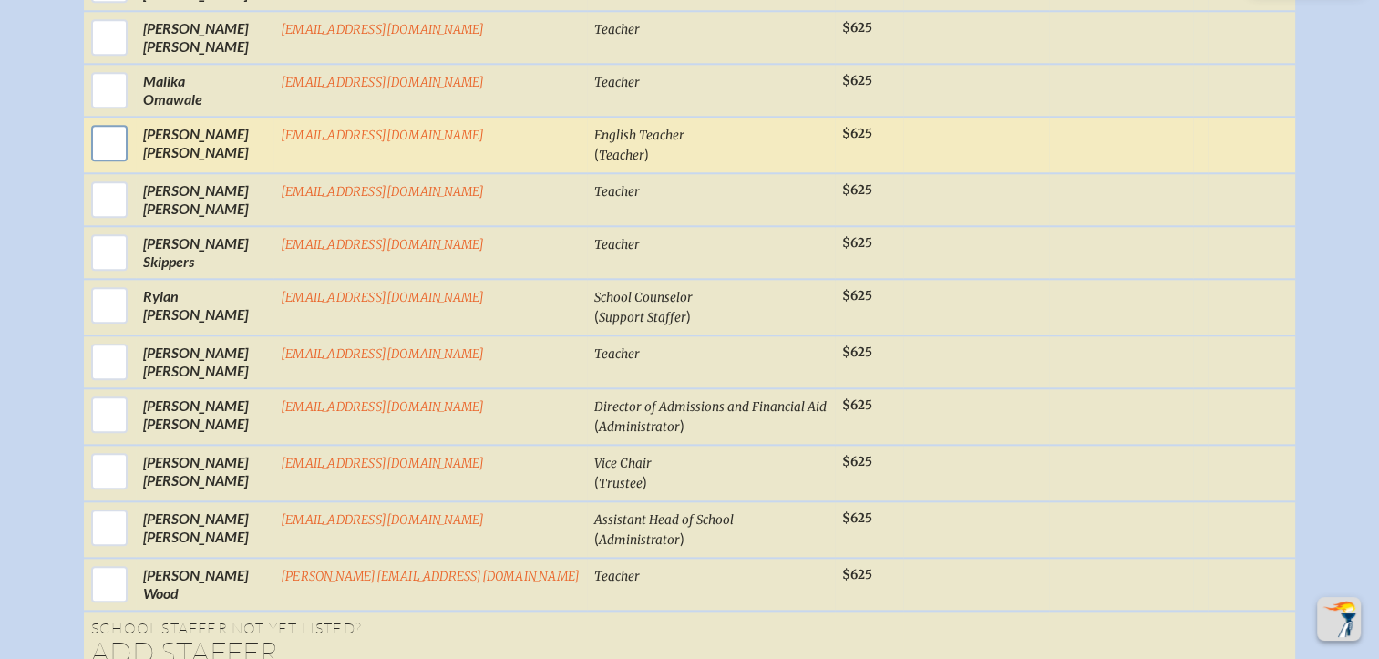
click at [132, 120] on input "checkbox" at bounding box center [110, 143] width 46 height 46
checkbox input "true"
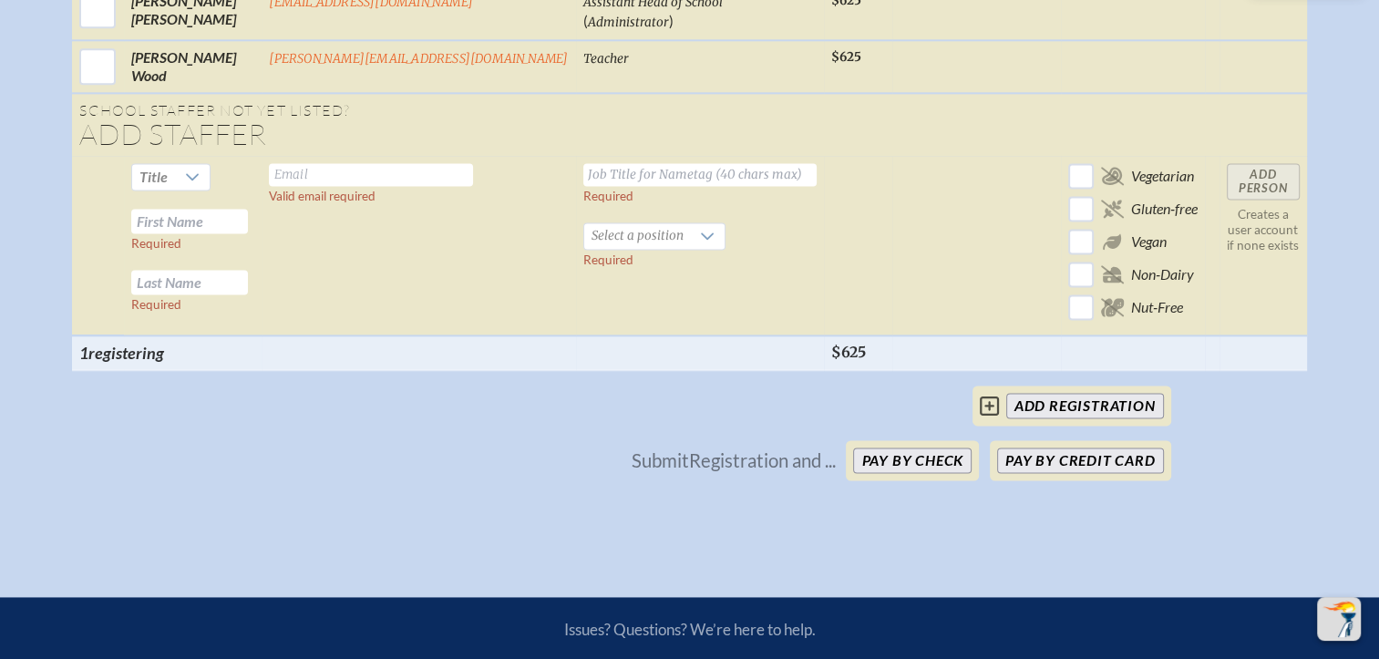
scroll to position [2462, 0]
